Goal: Task Accomplishment & Management: Manage account settings

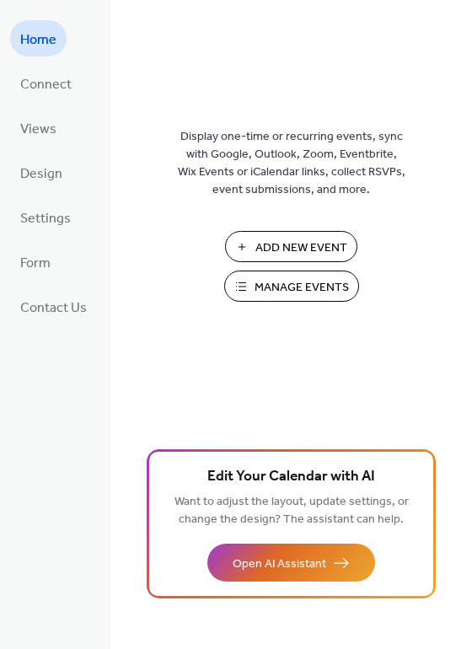
click at [281, 292] on span "Manage Events" at bounding box center [301, 288] width 94 height 18
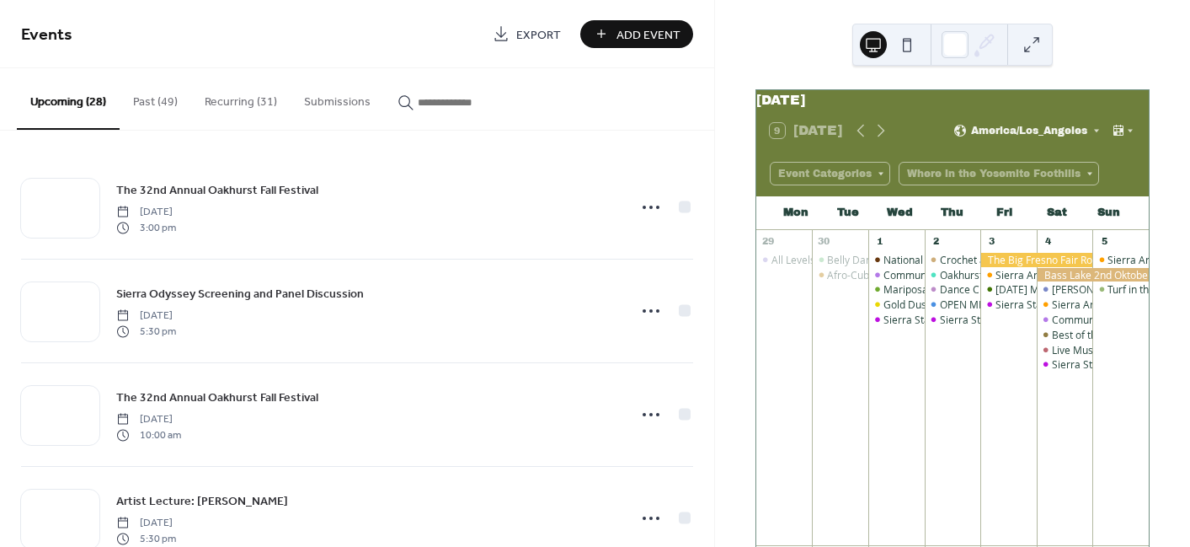
click at [327, 94] on button "Submissions" at bounding box center [338, 98] width 94 height 60
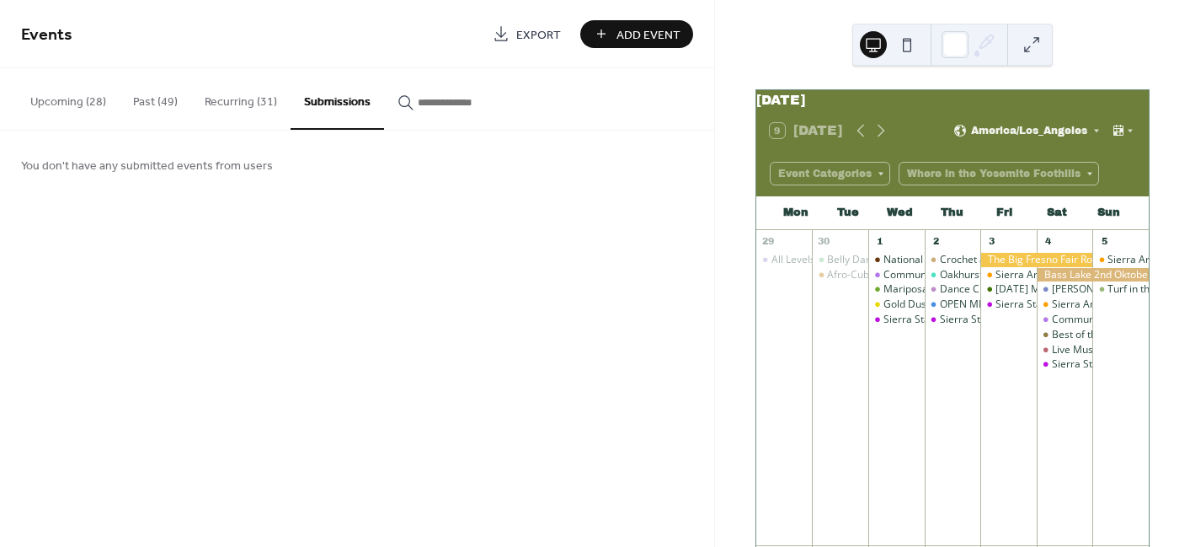
click at [84, 99] on button "Upcoming (28)" at bounding box center [68, 98] width 103 height 60
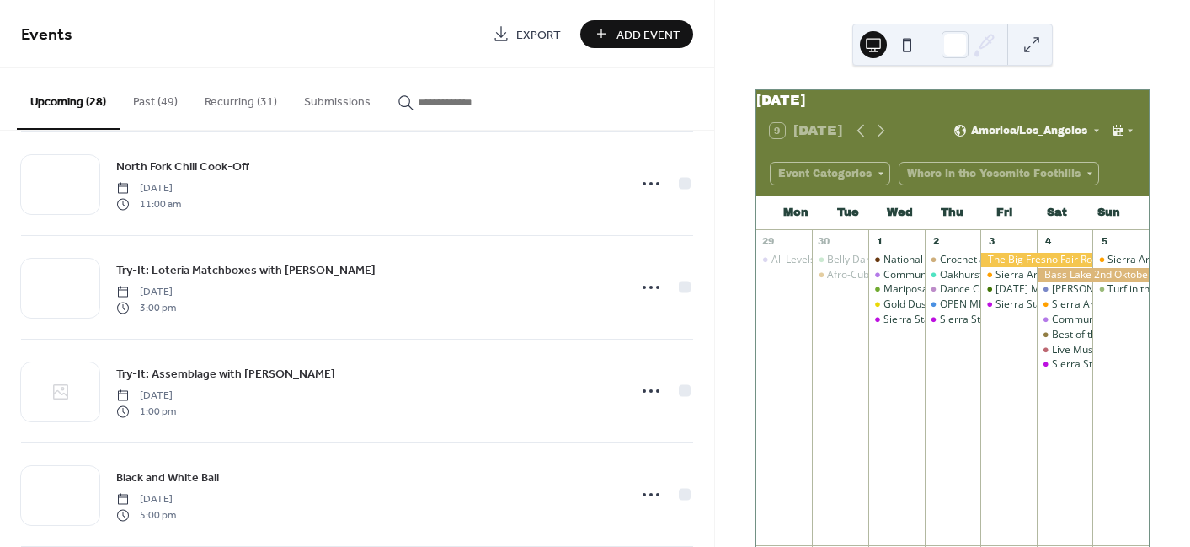
scroll to position [2523, 0]
